Goal: Find specific page/section: Find specific page/section

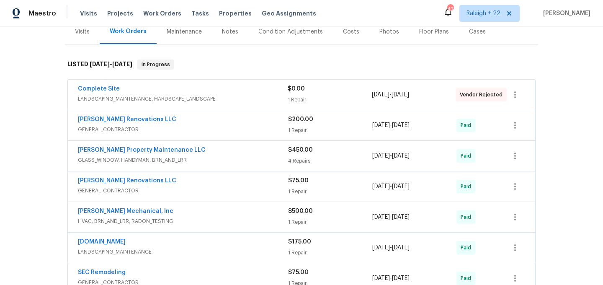
scroll to position [108, 0]
click at [124, 130] on span "GENERAL_CONTRACTOR" at bounding box center [183, 129] width 210 height 8
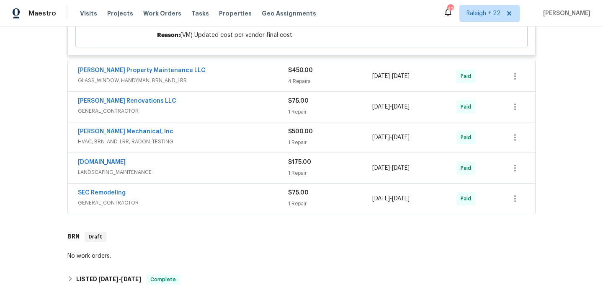
scroll to position [446, 0]
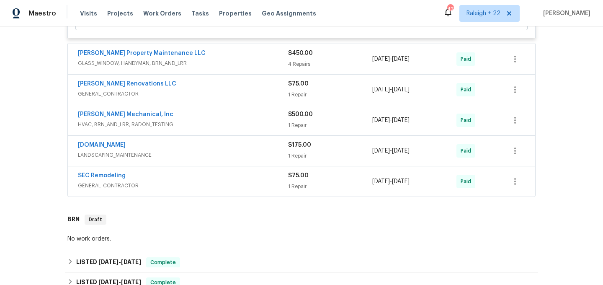
click at [140, 68] on div "[PERSON_NAME] Property Maintenance LLC GLASS_WINDOW, HANDYMAN, BRN_AND_LRR" at bounding box center [183, 59] width 210 height 20
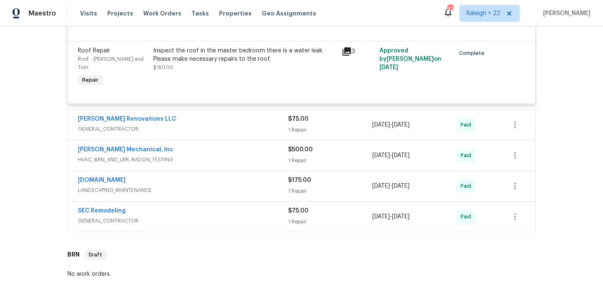
scroll to position [666, 0]
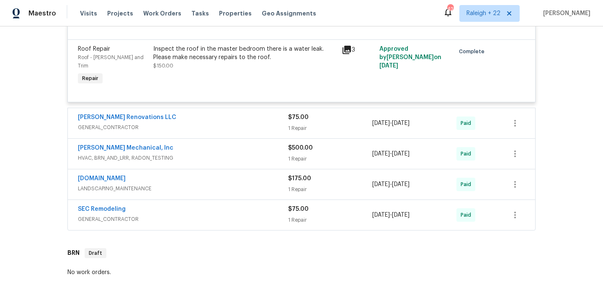
click at [132, 123] on span "GENERAL_CONTRACTOR" at bounding box center [183, 127] width 210 height 8
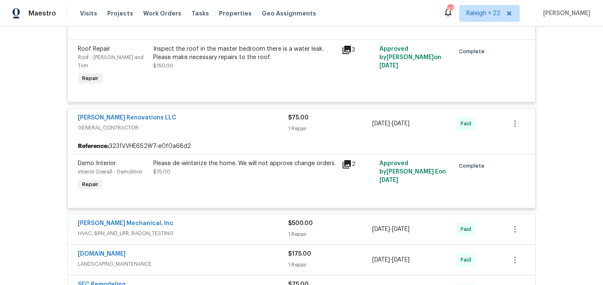
scroll to position [705, 0]
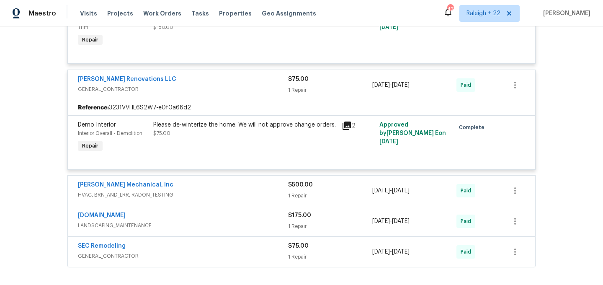
click at [136, 191] on span "HVAC, BRN_AND_LRR, RADON_TESTING" at bounding box center [183, 195] width 210 height 8
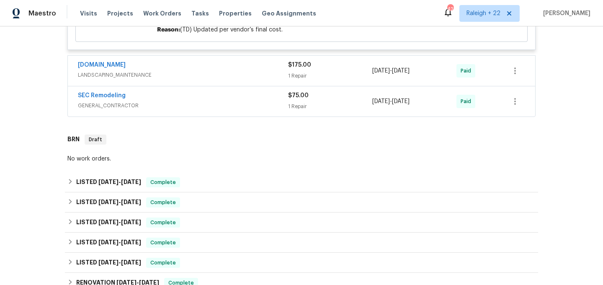
scroll to position [933, 0]
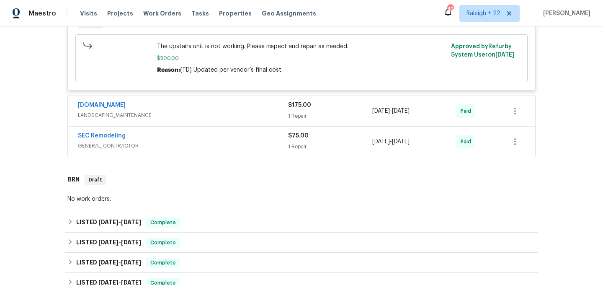
click at [125, 111] on span "LANDSCAPING_MAINTENANCE" at bounding box center [183, 115] width 210 height 8
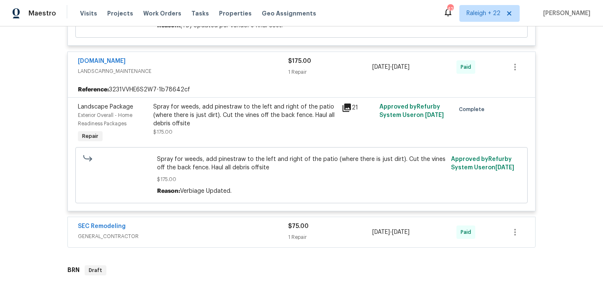
scroll to position [1015, 0]
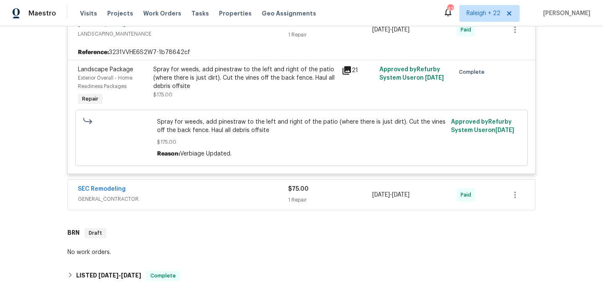
click at [119, 195] on span "GENERAL_CONTRACTOR" at bounding box center [183, 199] width 210 height 8
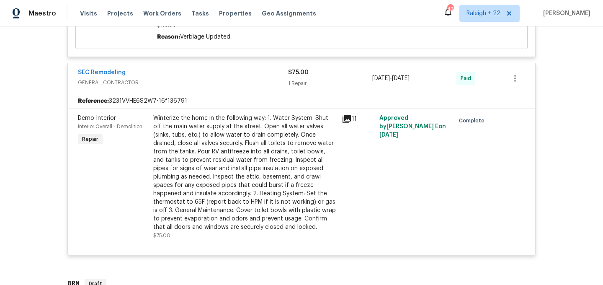
scroll to position [1246, 0]
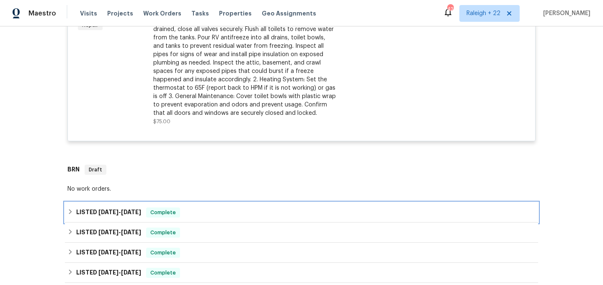
click at [69, 209] on div "LISTED 10/10/24 - 10/17/24 Complete" at bounding box center [301, 212] width 468 height 10
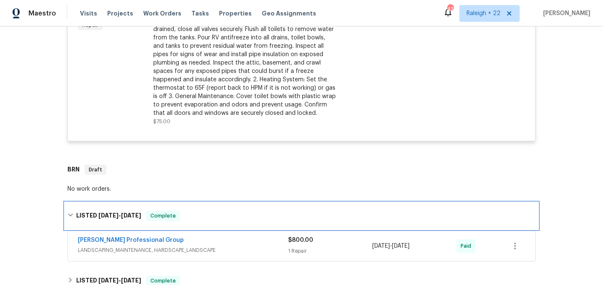
scroll to position [1324, 0]
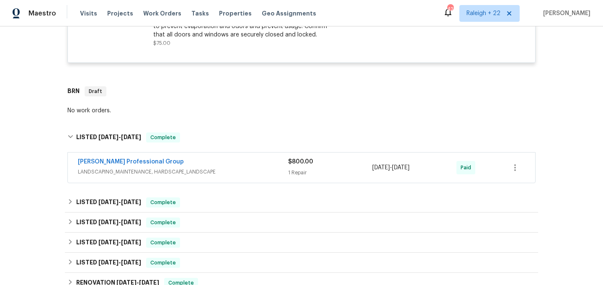
click at [107, 168] on span "LANDSCAPING_MAINTENANCE, HARDSCAPE_LANDSCAPE" at bounding box center [183, 172] width 210 height 8
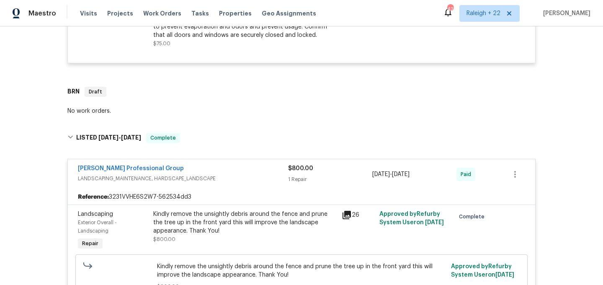
scroll to position [1456, 0]
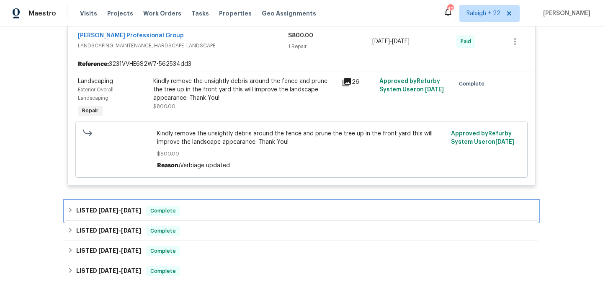
click at [69, 209] on div "LISTED 8/13/24 - 8/15/24 Complete" at bounding box center [301, 211] width 468 height 10
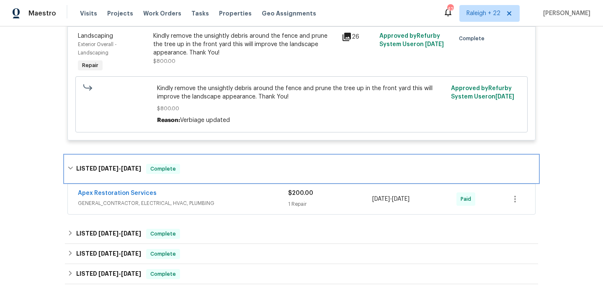
scroll to position [1500, 0]
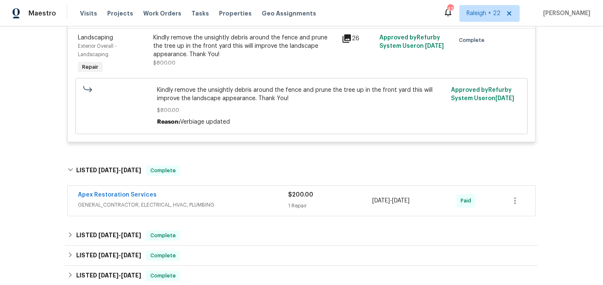
click at [120, 201] on span "GENERAL_CONTRACTOR, ELECTRICAL, HVAC, PLUMBING" at bounding box center [183, 205] width 210 height 8
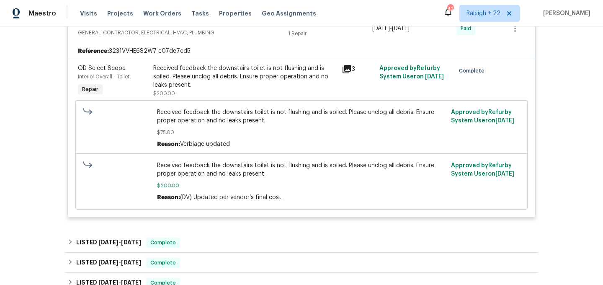
scroll to position [1695, 0]
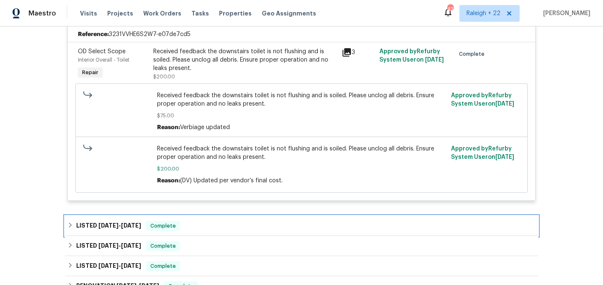
click at [71, 226] on div "LISTED 7/9/24 - 7/12/24 Complete" at bounding box center [301, 226] width 473 height 20
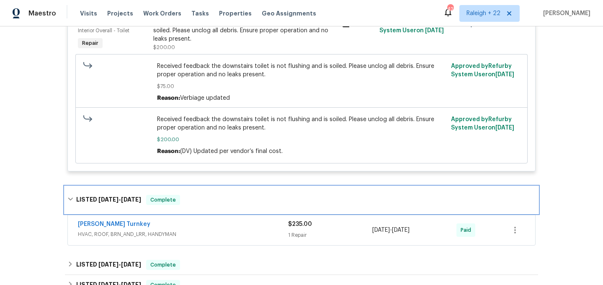
scroll to position [1758, 0]
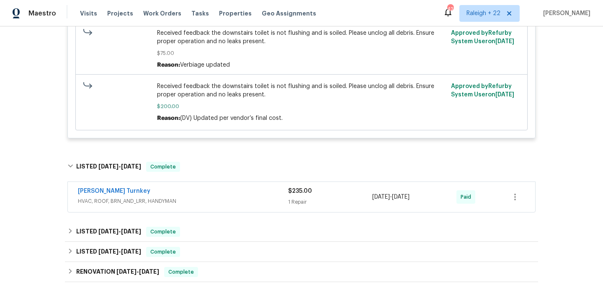
click at [110, 197] on span "HVAC, ROOF, BRN_AND_LRR, HANDYMAN" at bounding box center [183, 201] width 210 height 8
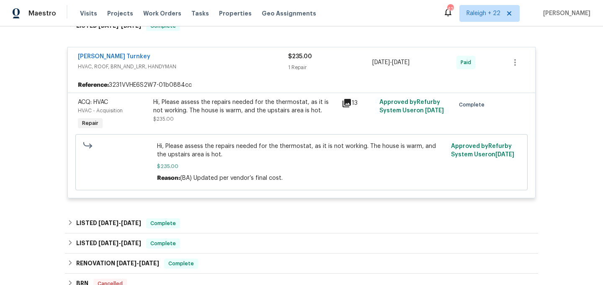
scroll to position [1924, 0]
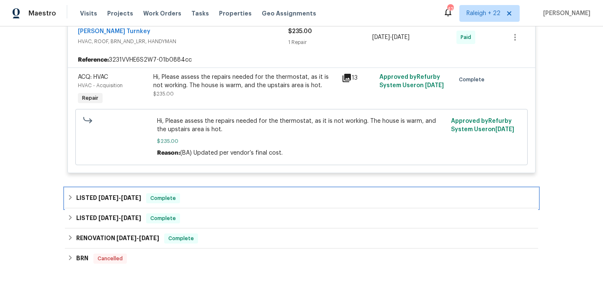
click at [76, 196] on div "LISTED 4/10/24 - 4/15/24 Complete" at bounding box center [301, 198] width 468 height 10
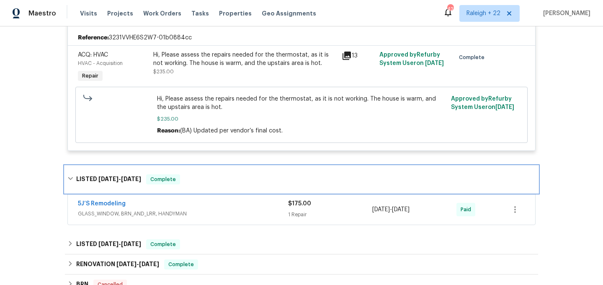
scroll to position [1972, 0]
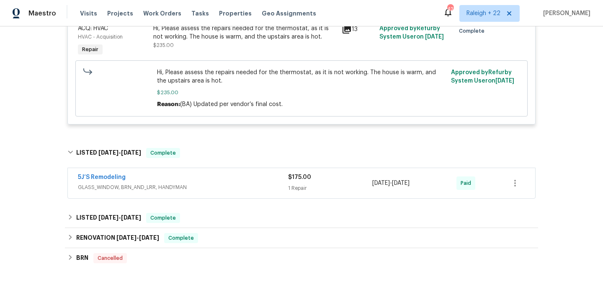
click at [121, 183] on span "GLASS_WINDOW, BRN_AND_LRR, HANDYMAN" at bounding box center [183, 187] width 210 height 8
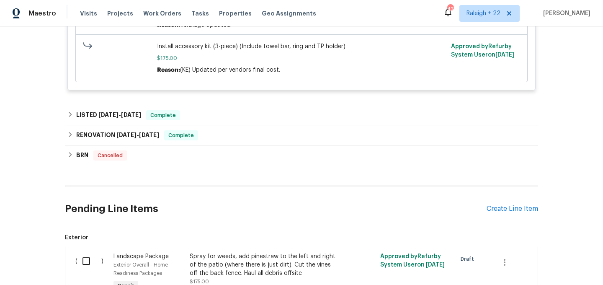
scroll to position [2260, 0]
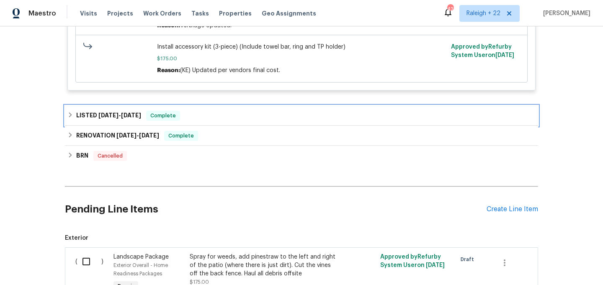
click at [72, 113] on icon at bounding box center [70, 115] width 6 height 6
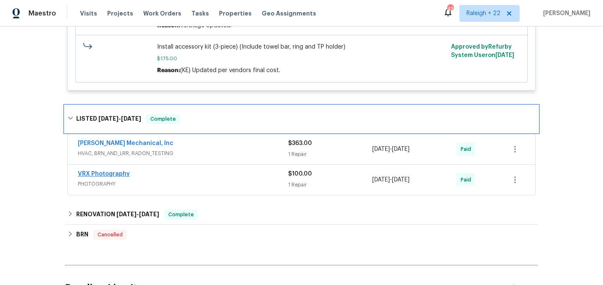
scroll to position [2269, 0]
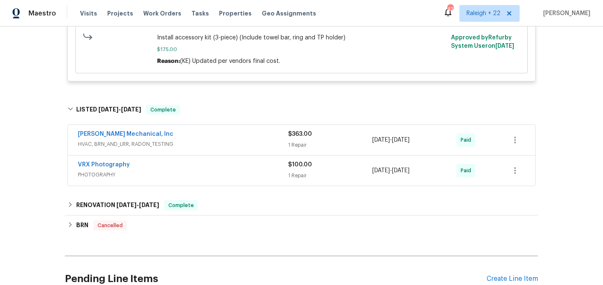
click at [149, 144] on span "HVAC, BRN_AND_LRR, RADON_TESTING" at bounding box center [183, 144] width 210 height 8
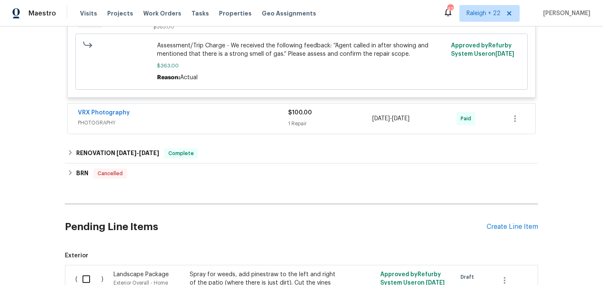
scroll to position [2470, 0]
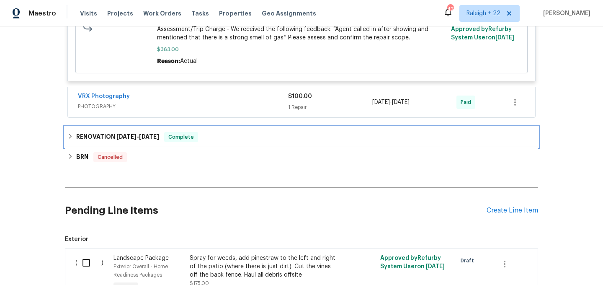
click at [69, 135] on icon at bounding box center [70, 136] width 6 height 6
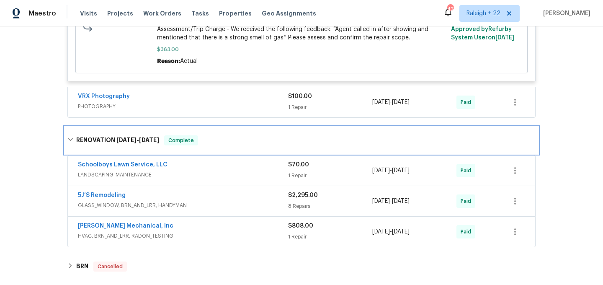
scroll to position [2529, 0]
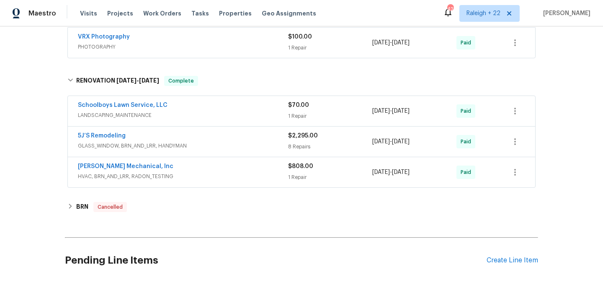
click at [123, 116] on span "LANDSCAPING_MAINTENANCE" at bounding box center [183, 115] width 210 height 8
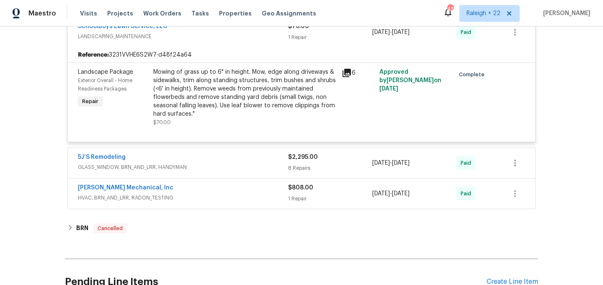
scroll to position [2625, 0]
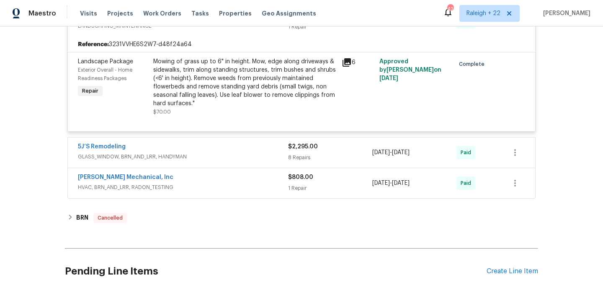
click at [145, 154] on span "GLASS_WINDOW, BRN_AND_LRR, HANDYMAN" at bounding box center [183, 156] width 210 height 8
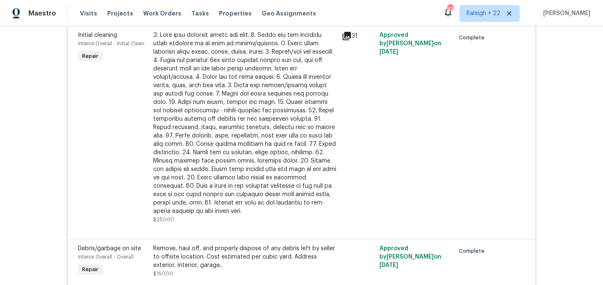
scroll to position [2938, 0]
